Goal: Information Seeking & Learning: Learn about a topic

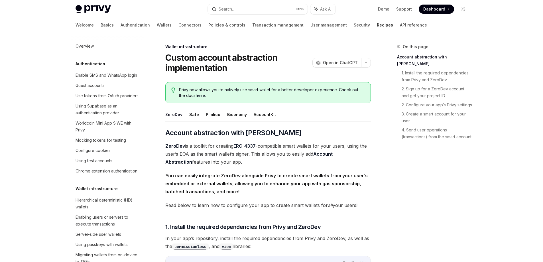
scroll to position [166, 0]
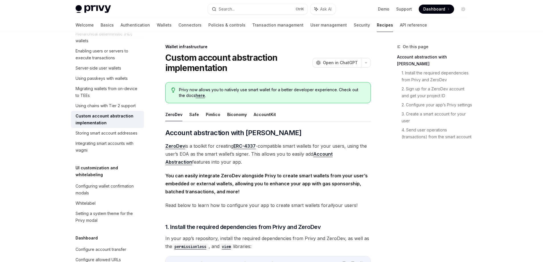
type textarea "*"
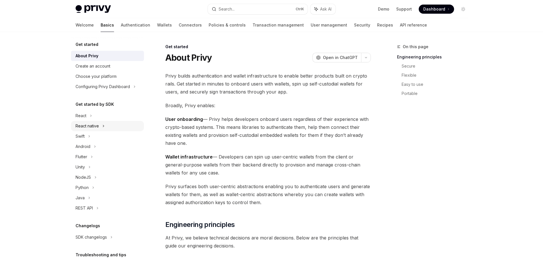
click at [117, 128] on div "React native" at bounding box center [107, 126] width 73 height 10
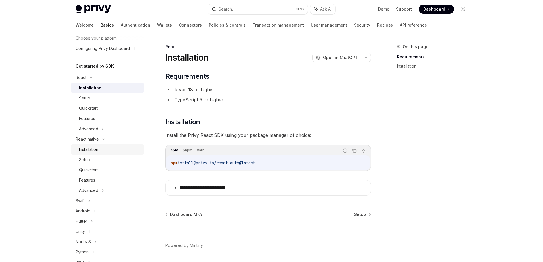
scroll to position [30, 0]
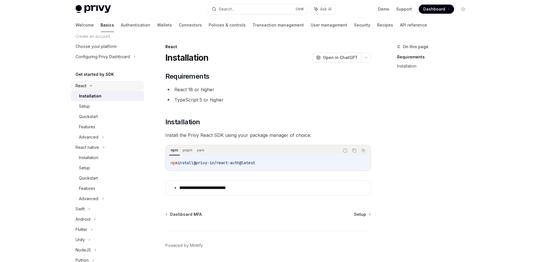
click at [91, 87] on div "React" at bounding box center [107, 86] width 73 height 10
click at [91, 86] on icon at bounding box center [90, 86] width 1 height 2
click at [93, 117] on div "Quickstart" at bounding box center [88, 116] width 19 height 7
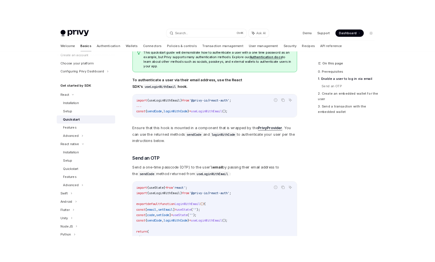
scroll to position [29, 0]
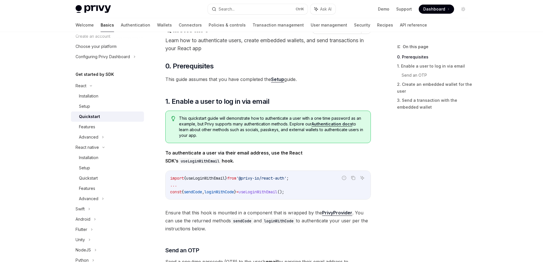
type textarea "*"
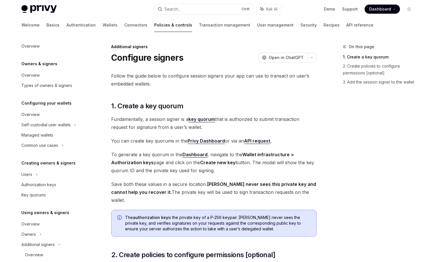
scroll to position [129, 0]
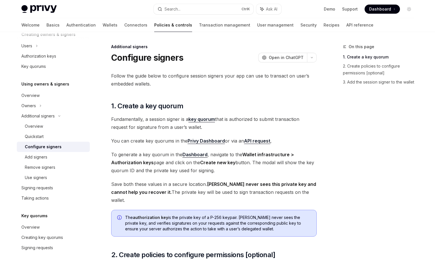
click at [315, 152] on span "To generate a key quorum in the Dashboard , navigate to the Wallet infrastructu…" at bounding box center [214, 163] width 206 height 24
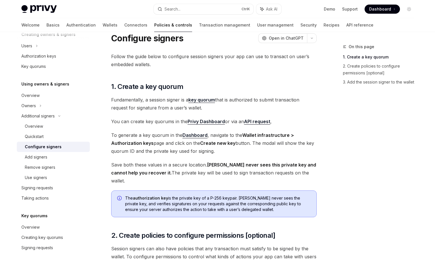
scroll to position [29, 0]
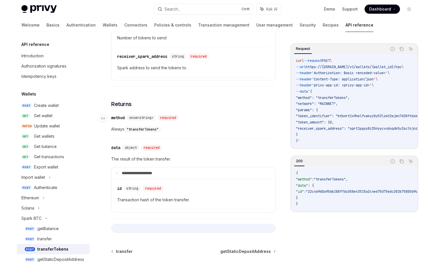
scroll to position [456, 0]
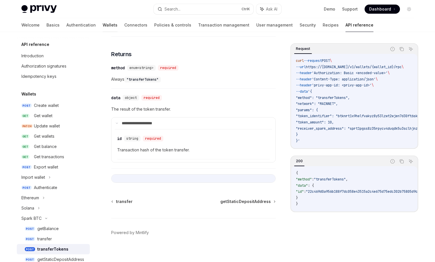
click at [103, 26] on link "Wallets" at bounding box center [110, 25] width 15 height 14
type textarea "*"
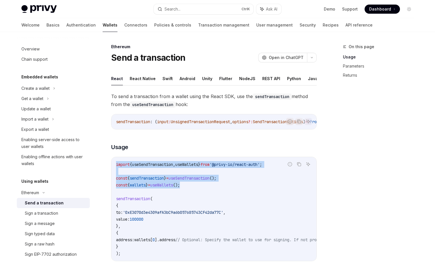
drag, startPoint x: 190, startPoint y: 187, endPoint x: 113, endPoint y: 161, distance: 81.5
click at [113, 161] on div "import { useSendTransaction , useWallets } from '@privy-io/react-auth' ; const …" at bounding box center [214, 209] width 205 height 104
click at [269, 174] on code "import { useSendTransaction , useWallets } from '@privy-io/react-auth' ; const …" at bounding box center [265, 209] width 299 height 96
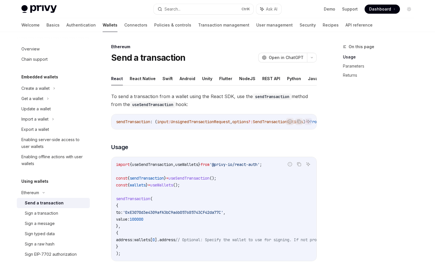
click at [256, 165] on span "'@privy-io/react-auth'" at bounding box center [235, 164] width 50 height 5
drag, startPoint x: 226, startPoint y: 179, endPoint x: 114, endPoint y: 180, distance: 112.4
click at [114, 180] on div "import { useSendTransaction , useWallets } from '@privy-io/react-auth' ; const …" at bounding box center [214, 209] width 205 height 104
copy span "const { sendTransaction } = useSendTransaction ();"
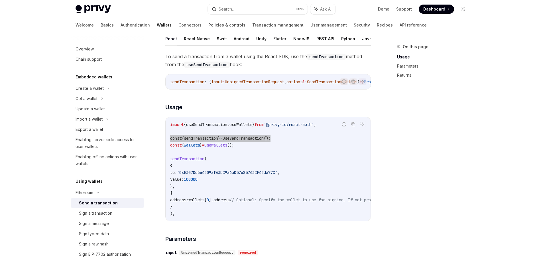
scroll to position [57, 0]
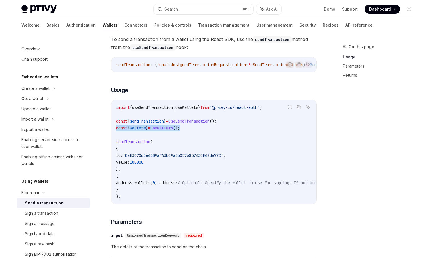
drag, startPoint x: 191, startPoint y: 131, endPoint x: 114, endPoint y: 132, distance: 77.3
click at [114, 132] on div "import { useSendTransaction , useWallets } from '@privy-io/react-auth' ; const …" at bounding box center [214, 152] width 205 height 104
copy span "const { wallets } = useWallets ();"
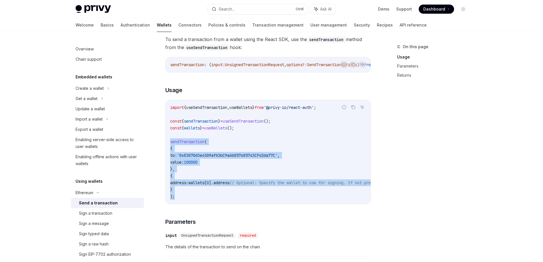
drag, startPoint x: 183, startPoint y: 199, endPoint x: 165, endPoint y: 146, distance: 55.7
click at [166, 146] on div "import { useSendTransaction , useWallets } from '@privy-io/react-auth' ; const …" at bounding box center [268, 152] width 205 height 104
copy code "sendTransaction ( { to: '0xE3070d3e4309afA3bC9a6b057685743CF42da77C' , value: 1…"
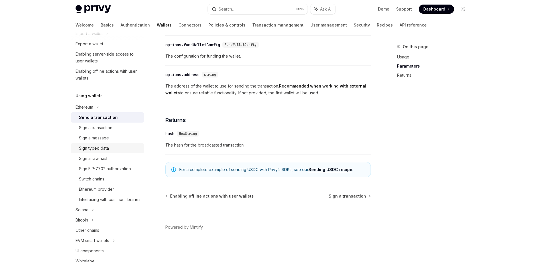
scroll to position [114, 0]
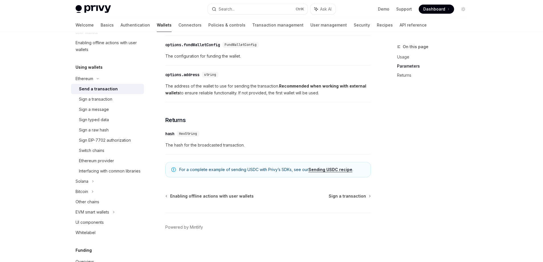
click at [108, 88] on div "Send a transaction" at bounding box center [98, 89] width 39 height 7
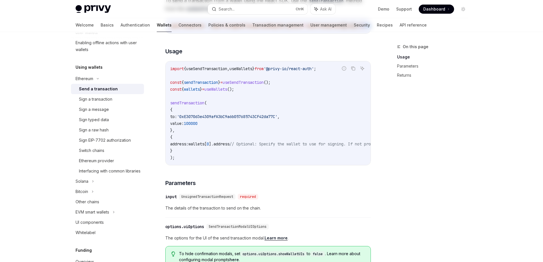
scroll to position [0, 0]
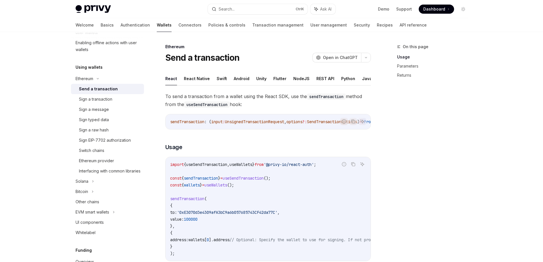
type textarea "*"
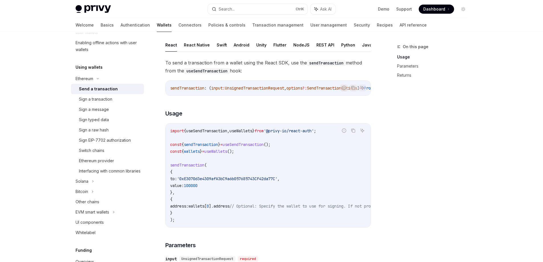
scroll to position [114, 0]
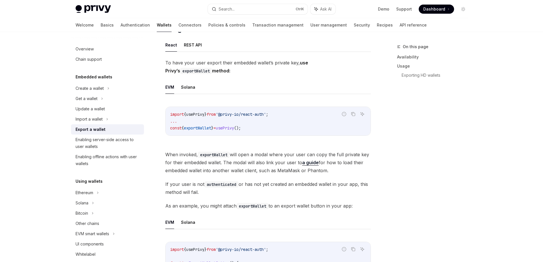
scroll to position [114, 0]
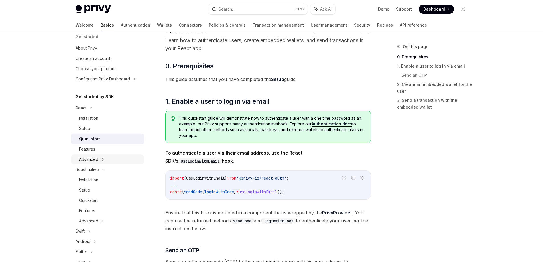
scroll to position [1, 0]
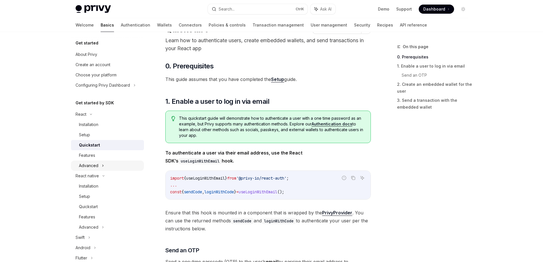
click at [87, 164] on div "Advanced" at bounding box center [88, 165] width 19 height 7
type textarea "*"
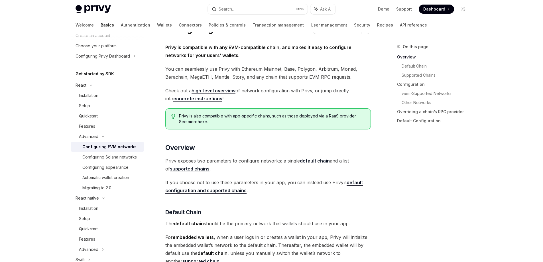
scroll to position [58, 0]
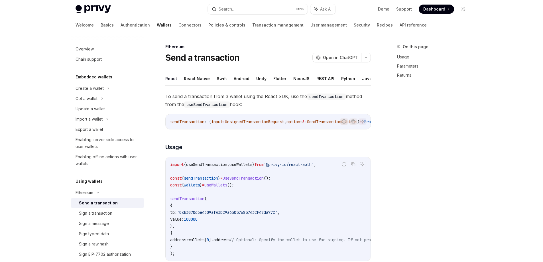
type textarea "*"
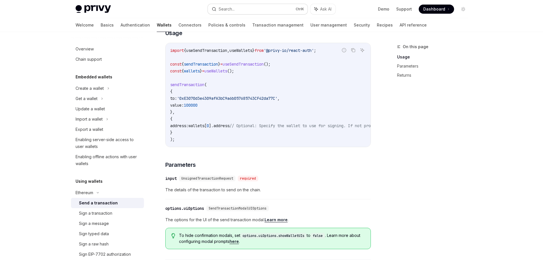
click at [247, 7] on button "Search... Ctrl K" at bounding box center [258, 9] width 100 height 10
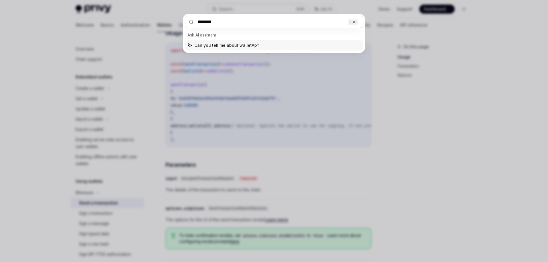
type input "*********"
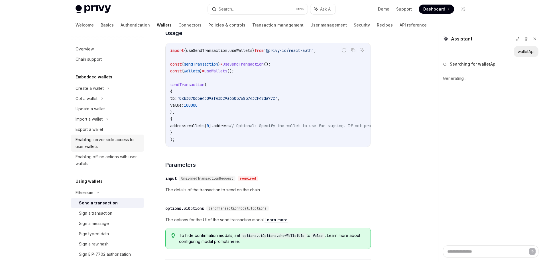
click at [94, 145] on div "Enabling server-side access to user wallets" at bounding box center [108, 143] width 65 height 14
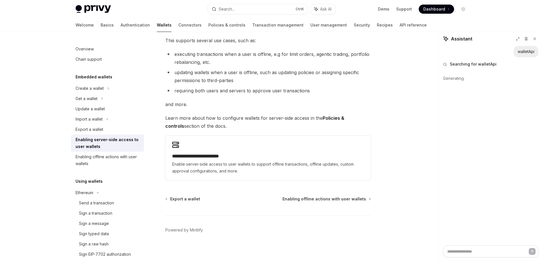
scroll to position [78, 0]
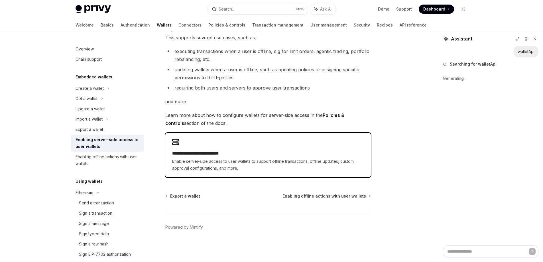
click at [229, 159] on span "Enable server-side access to user wallets to support offline transactions, offl…" at bounding box center [268, 165] width 192 height 14
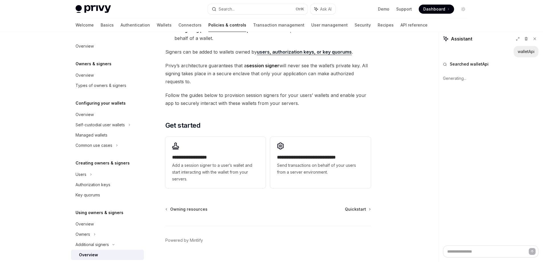
scroll to position [114, 0]
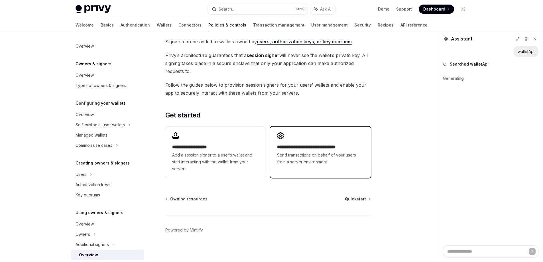
click at [299, 152] on span "Send transactions on behalf of your users from a server environment." at bounding box center [320, 159] width 87 height 14
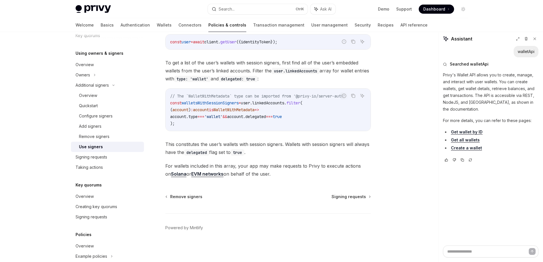
scroll to position [264, 0]
click at [206, 173] on link "EVM networks" at bounding box center [207, 174] width 32 height 6
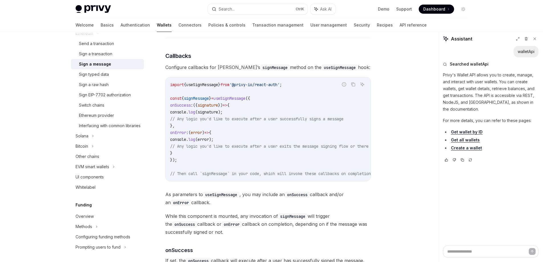
scroll to position [485, 0]
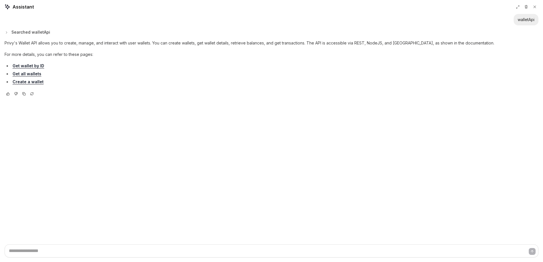
type textarea "*"
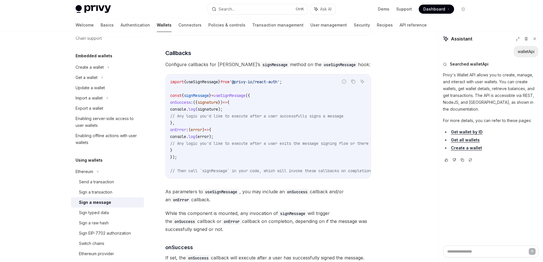
scroll to position [0, 0]
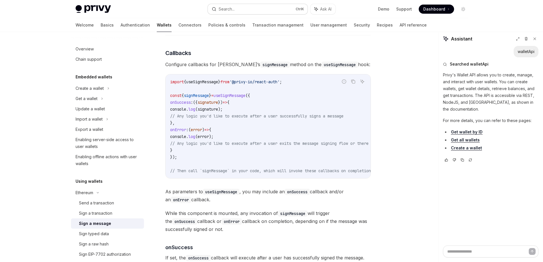
click at [223, 11] on div "Search..." at bounding box center [227, 9] width 16 height 7
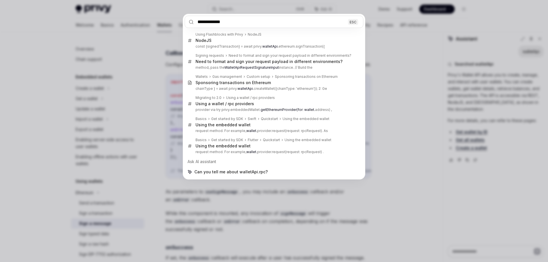
type input "**********"
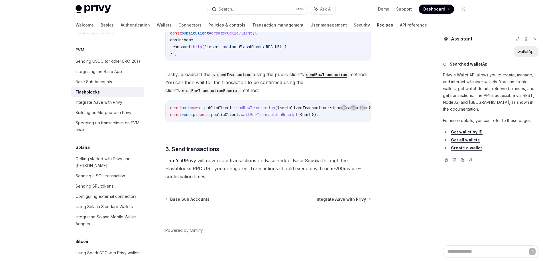
scroll to position [418, 0]
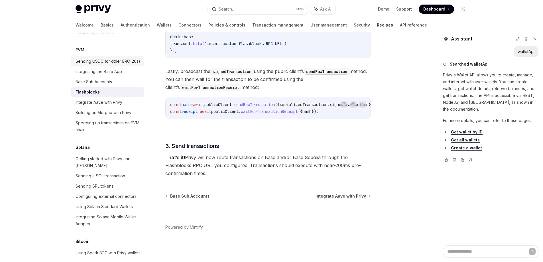
click at [106, 65] on div "Sending USDC (or other ERC-20s)" at bounding box center [108, 61] width 65 height 7
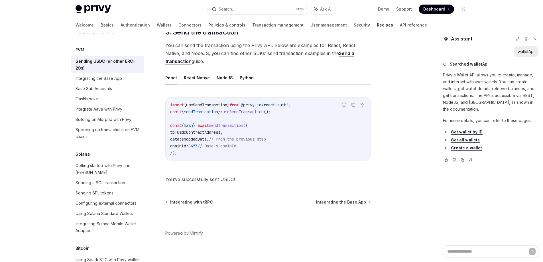
scroll to position [445, 0]
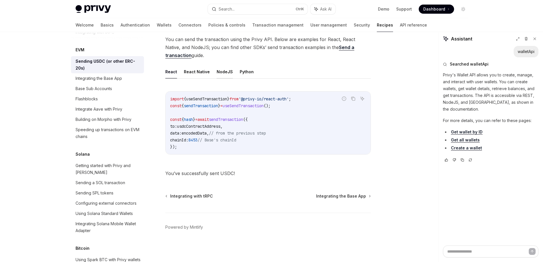
click at [217, 71] on button "NodeJS" at bounding box center [225, 71] width 16 height 13
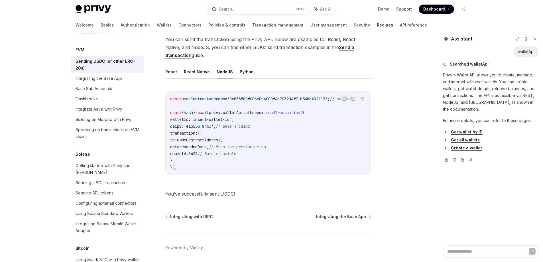
click at [280, 183] on div "Report incorrect code Copy Ask AI const usdcContractAddress = '0x833589fCD6eDb6…" at bounding box center [268, 135] width 206 height 99
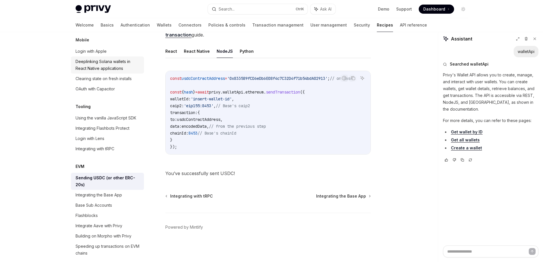
scroll to position [686, 0]
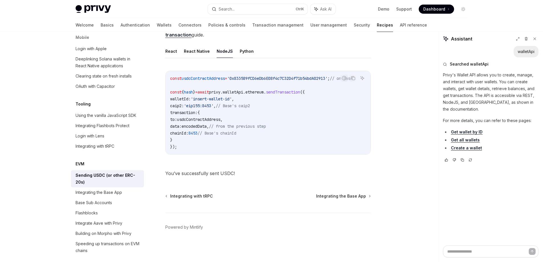
drag, startPoint x: 177, startPoint y: 97, endPoint x: 199, endPoint y: 136, distance: 44.7
click at [199, 136] on code "const usdcContractAddress = '0x833589fCD6eDb6E08f4c7C32D4f71b54bdA02913' ; // o…" at bounding box center [268, 112] width 196 height 75
click at [246, 114] on code "const usdcContractAddress = '0x833589fCD6eDb6E08f4c7C32D4f71b54bdA02913' ; // o…" at bounding box center [268, 112] width 196 height 75
click at [165, 50] on button "React" at bounding box center [171, 51] width 12 height 13
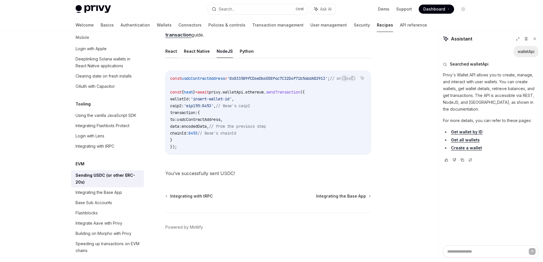
type textarea "*"
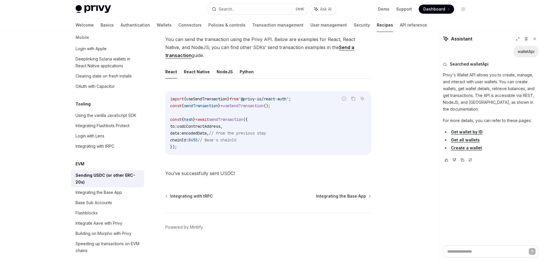
scroll to position [445, 0]
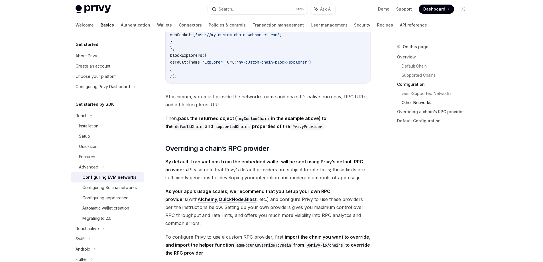
scroll to position [1198, 0]
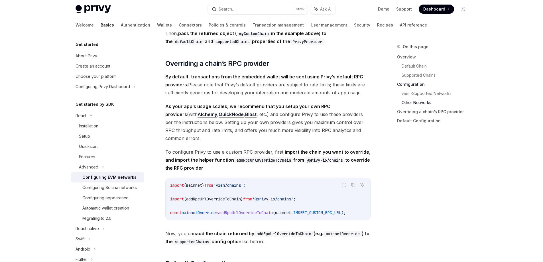
click at [415, 155] on div "On this page Overview Default Chain Supported Chains Configuration viem-Support…" at bounding box center [429, 152] width 87 height 219
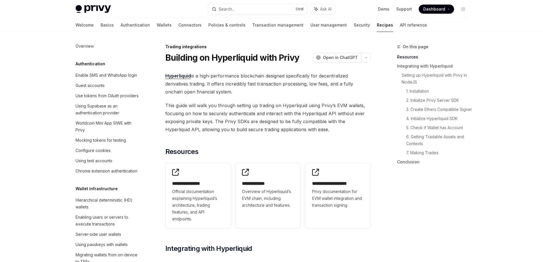
scroll to position [565, 0]
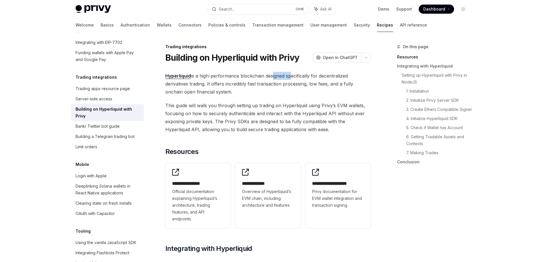
drag, startPoint x: 278, startPoint y: 78, endPoint x: 302, endPoint y: 78, distance: 24.5
click at [296, 78] on span "Hyperliquid is a high-performance blockchain designed specifically for decentra…" at bounding box center [268, 84] width 206 height 24
click at [302, 78] on span "Hyperliquid is a high-performance blockchain designed specifically for decentra…" at bounding box center [268, 84] width 206 height 24
drag, startPoint x: 242, startPoint y: 82, endPoint x: 282, endPoint y: 86, distance: 40.7
click at [282, 86] on span "Hyperliquid is a high-performance blockchain designed specifically for decentra…" at bounding box center [268, 84] width 206 height 24
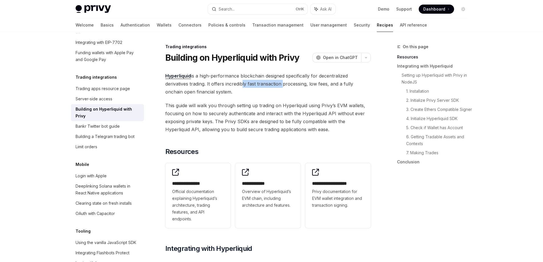
click at [282, 86] on span "Hyperliquid is a high-performance blockchain designed specifically for decentra…" at bounding box center [268, 84] width 206 height 24
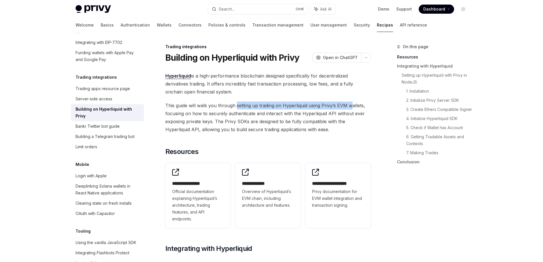
drag, startPoint x: 238, startPoint y: 105, endPoint x: 352, endPoint y: 107, distance: 114.1
click at [352, 107] on span "This guide will walk you through setting up trading on Hyperliquid using Privy’…" at bounding box center [268, 118] width 206 height 32
